Goal: Task Accomplishment & Management: Manage account settings

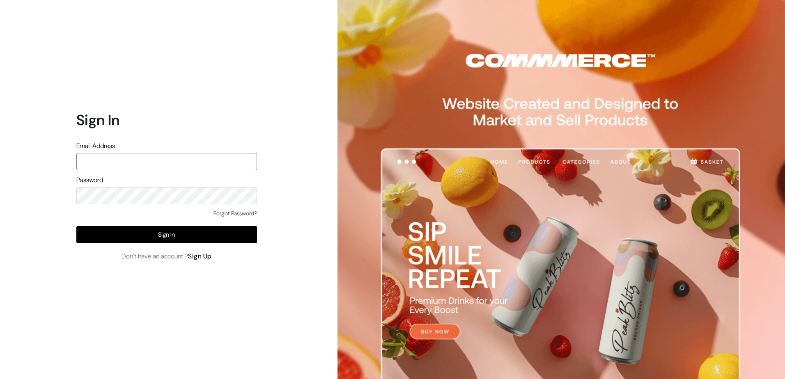
paste input "Aparna@yellowtommy.com"
type input "Aparna@yellowtommy.com"
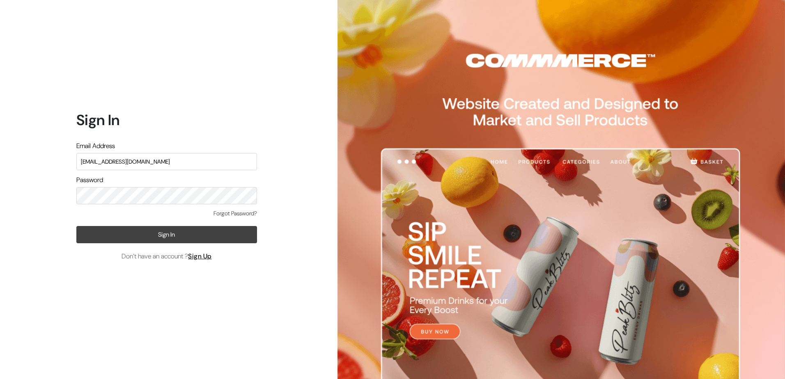
click at [181, 238] on button "Sign In" at bounding box center [166, 234] width 181 height 17
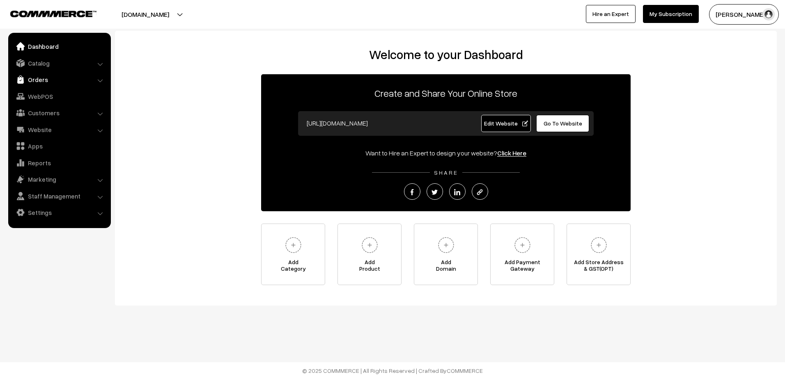
click at [48, 80] on link "Orders" at bounding box center [59, 79] width 98 height 15
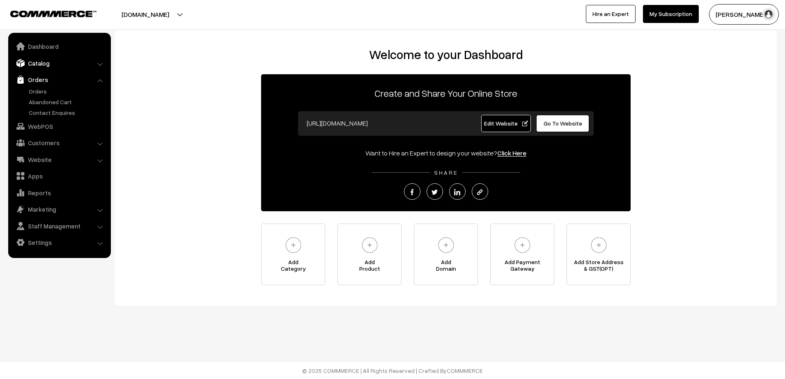
click at [88, 66] on link "Catalog" at bounding box center [59, 63] width 98 height 15
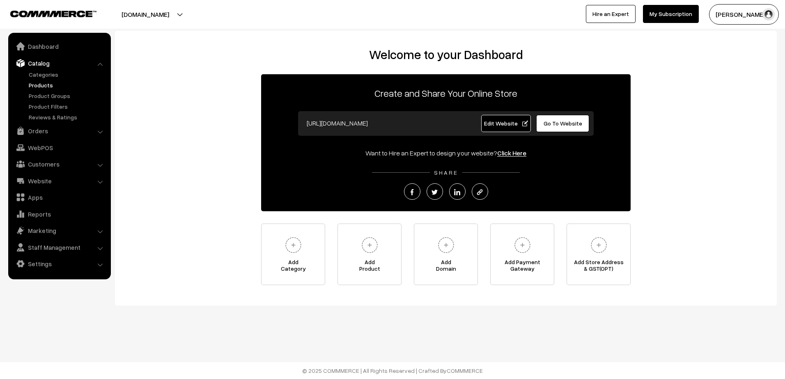
click at [68, 85] on link "Products" at bounding box center [67, 85] width 81 height 9
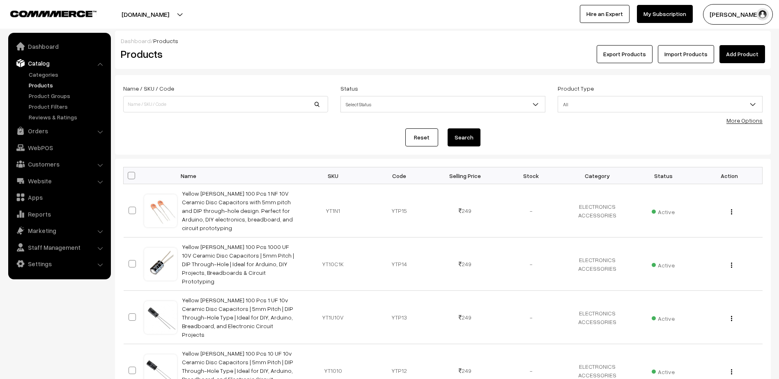
click at [670, 55] on link "Import Products" at bounding box center [686, 54] width 56 height 18
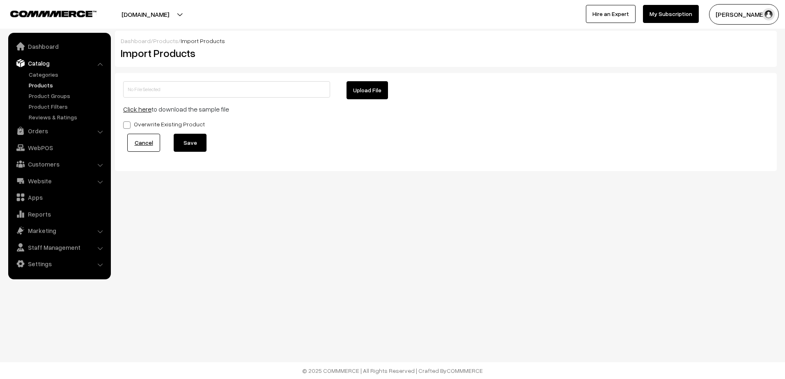
click at [143, 106] on link "Click here" at bounding box center [137, 109] width 28 height 8
click at [48, 82] on link "Products" at bounding box center [67, 85] width 81 height 9
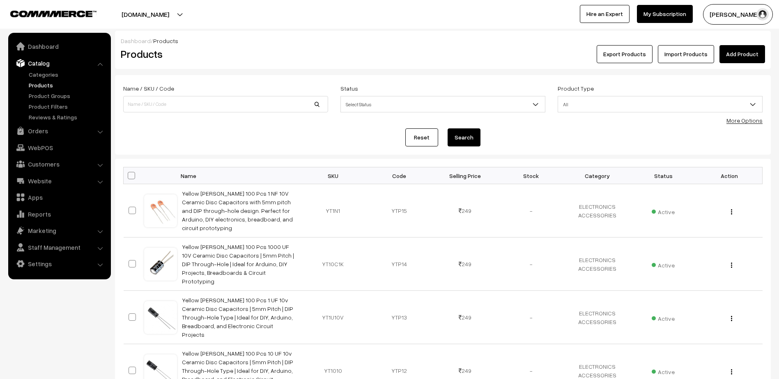
click at [649, 56] on button "Export Products" at bounding box center [625, 54] width 56 height 18
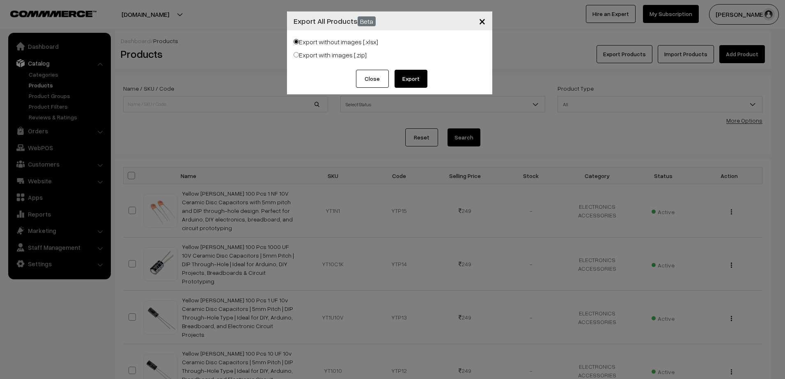
click at [408, 78] on button "Export" at bounding box center [411, 79] width 33 height 18
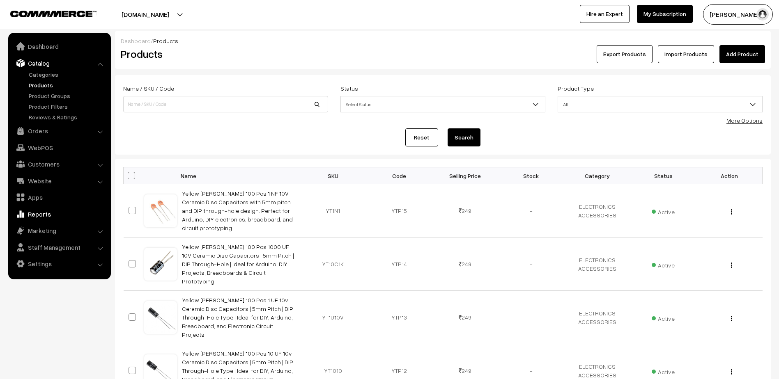
click at [62, 219] on link "Reports" at bounding box center [59, 214] width 98 height 15
click at [499, 26] on div "yellowtommy.com Go to Website Create New Store Aparna Krishna My Profile Refer …" at bounding box center [389, 14] width 779 height 29
click at [623, 51] on button "Export Products" at bounding box center [625, 54] width 56 height 18
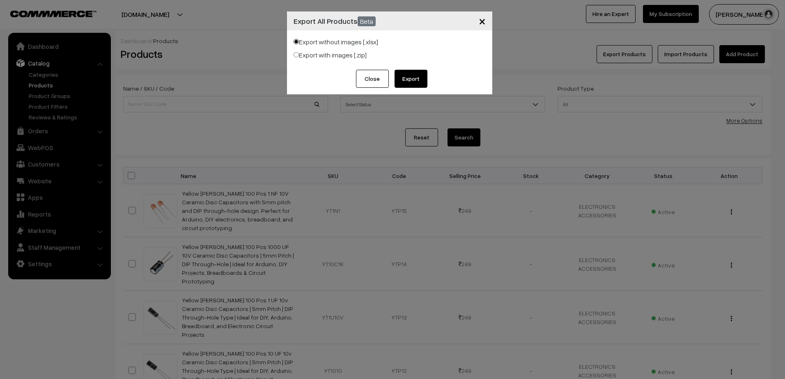
drag, startPoint x: 372, startPoint y: 74, endPoint x: 399, endPoint y: 76, distance: 27.5
click at [399, 76] on div "Close Export" at bounding box center [389, 82] width 205 height 25
click at [399, 76] on button "Export" at bounding box center [411, 79] width 33 height 18
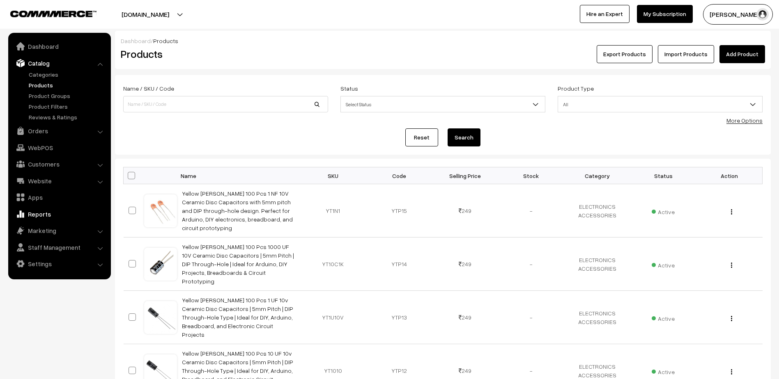
click at [58, 212] on link "Reports" at bounding box center [59, 214] width 98 height 15
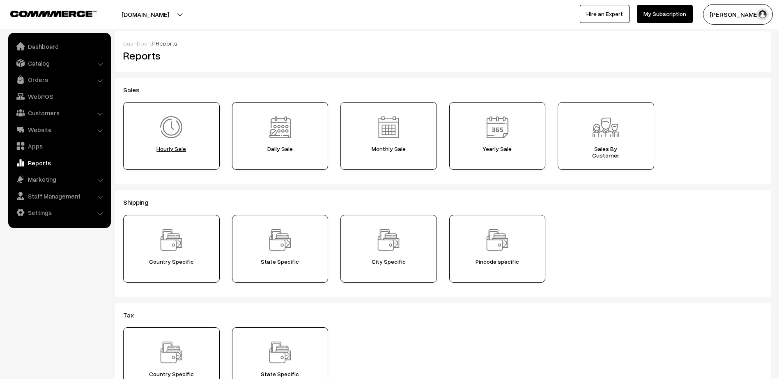
click at [186, 138] on img at bounding box center [171, 127] width 29 height 29
click at [388, 129] on img at bounding box center [388, 127] width 29 height 29
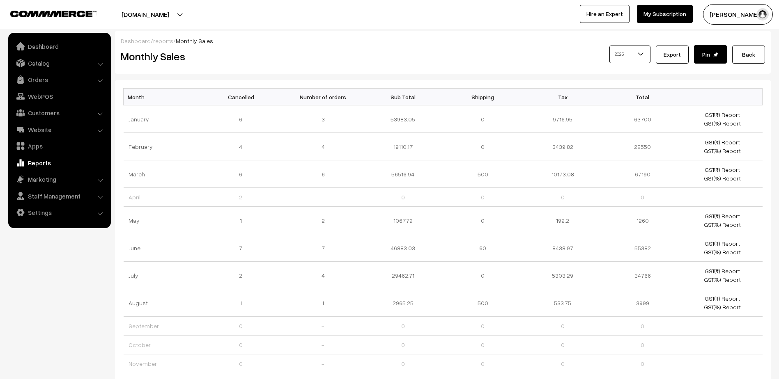
click at [398, 59] on div "2016 2017 2018 2019 2020 2021 2022 2023 2024 2025 2025 Export" at bounding box center [552, 56] width 425 height 23
click at [41, 83] on link "Orders" at bounding box center [59, 79] width 98 height 15
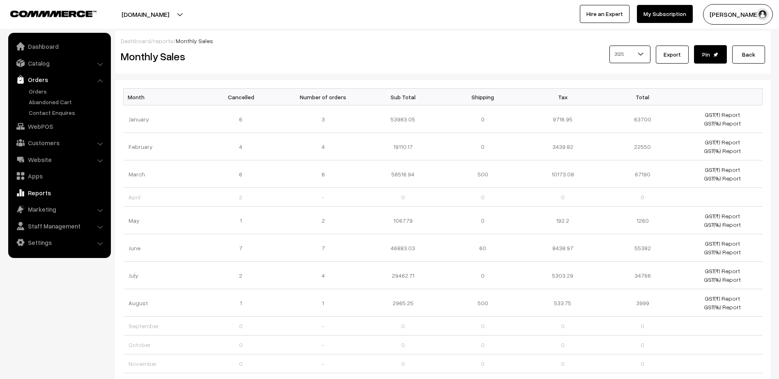
click at [56, 192] on link "Reports" at bounding box center [59, 193] width 98 height 15
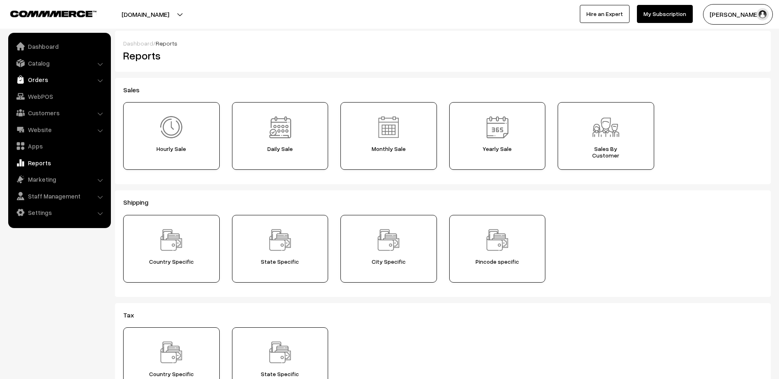
click at [67, 76] on link "Orders" at bounding box center [59, 79] width 98 height 15
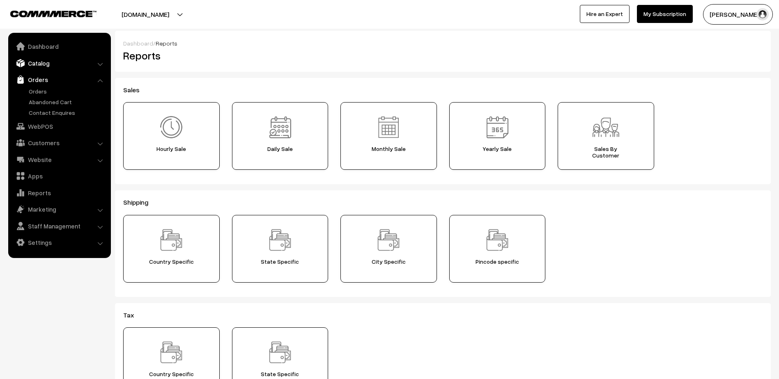
click at [72, 66] on link "Catalog" at bounding box center [59, 63] width 98 height 15
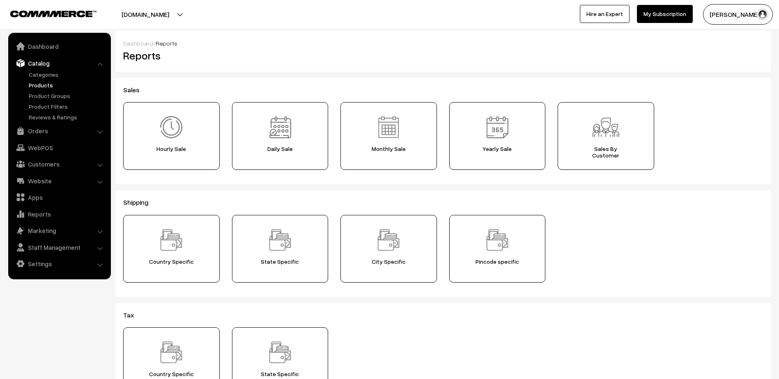
click at [68, 81] on link "Products" at bounding box center [67, 85] width 81 height 9
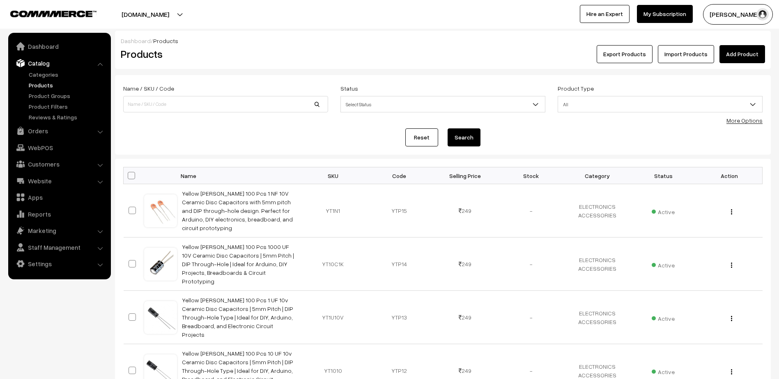
click at [650, 56] on button "Export Products" at bounding box center [625, 54] width 56 height 18
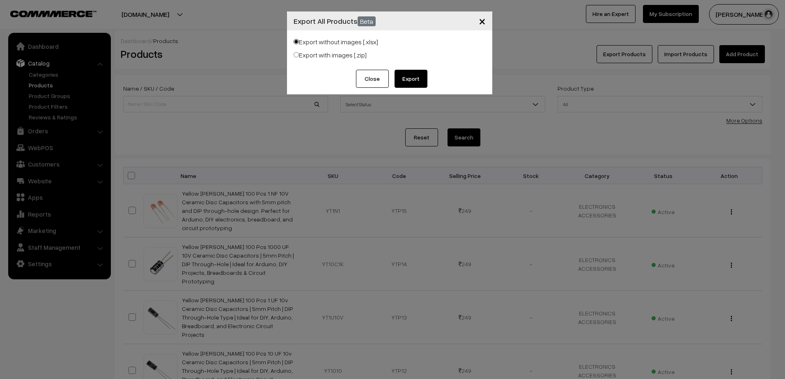
click at [414, 77] on button "Export" at bounding box center [411, 79] width 33 height 18
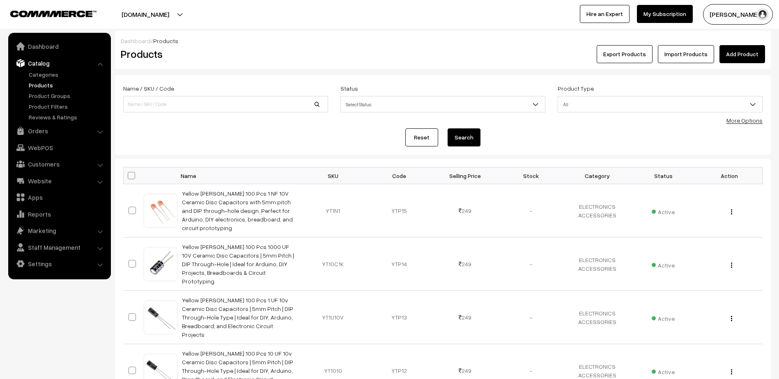
click at [502, 54] on div "Export Products Import Products Add Product" at bounding box center [552, 54] width 425 height 18
click at [750, 120] on link "More Options" at bounding box center [744, 120] width 36 height 7
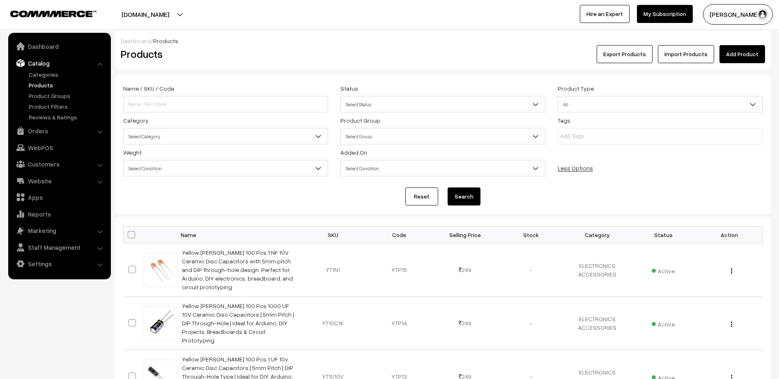
click at [750, 120] on div "Tags" at bounding box center [659, 129] width 217 height 29
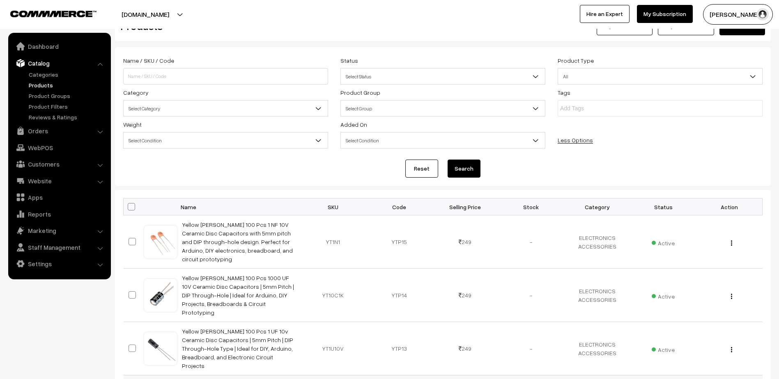
scroll to position [41, 0]
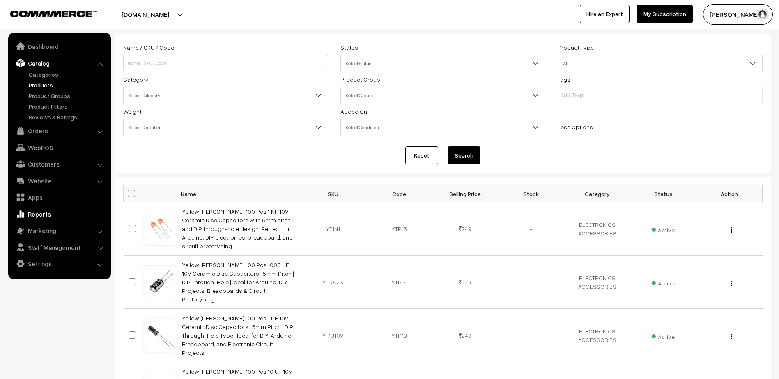
click at [37, 213] on link "Reports" at bounding box center [59, 214] width 98 height 15
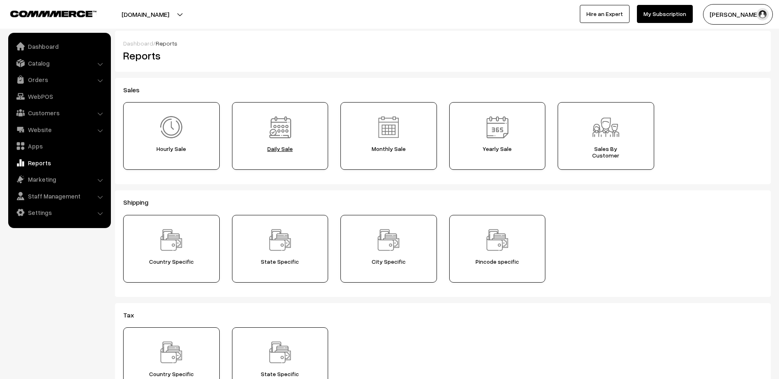
click at [270, 141] on img at bounding box center [280, 127] width 29 height 29
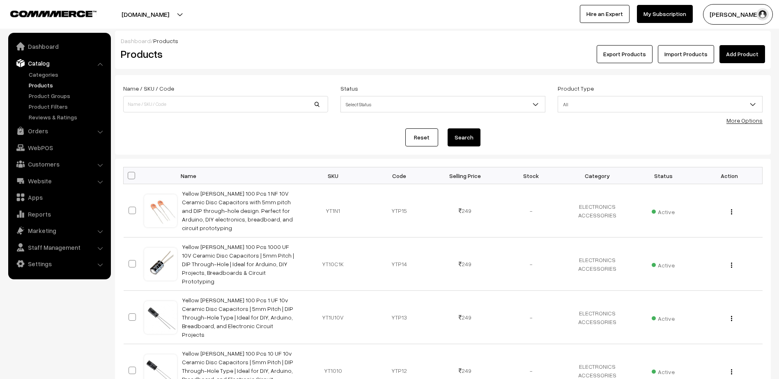
click at [625, 56] on button "Export Products" at bounding box center [625, 54] width 56 height 18
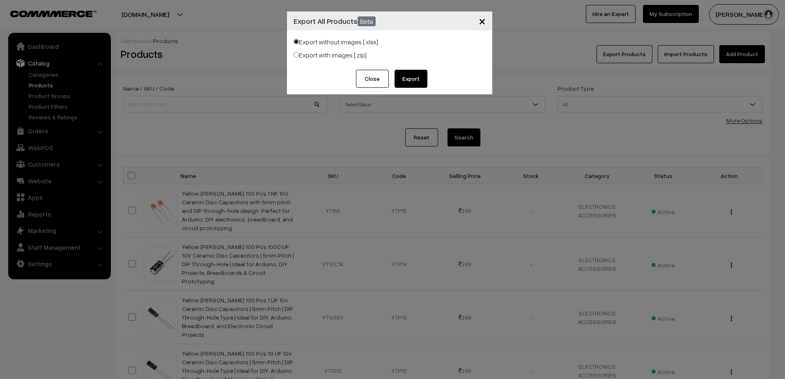
click at [342, 53] on label "Export with images [.zip]" at bounding box center [330, 55] width 73 height 10
click at [299, 53] on input "Export with images [.zip]" at bounding box center [296, 54] width 5 height 5
radio input "true"
click at [404, 77] on button "Export" at bounding box center [411, 79] width 33 height 18
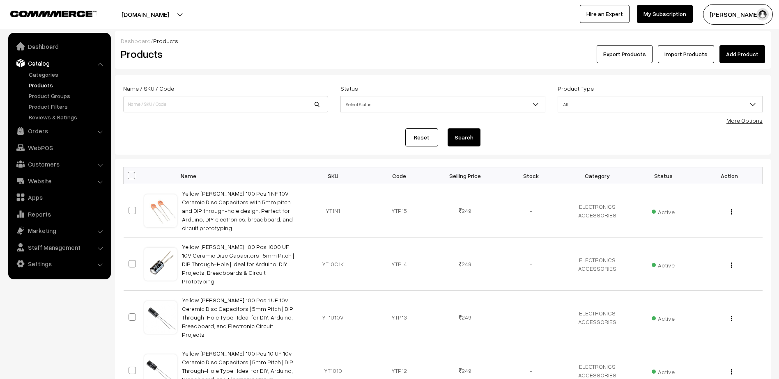
click at [639, 58] on button "Export Products" at bounding box center [625, 54] width 56 height 18
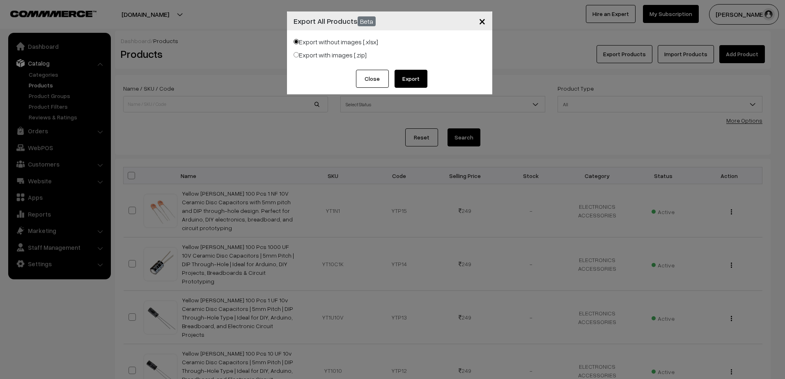
click at [417, 78] on button "Export" at bounding box center [411, 79] width 33 height 18
